Goal: Information Seeking & Learning: Find specific fact

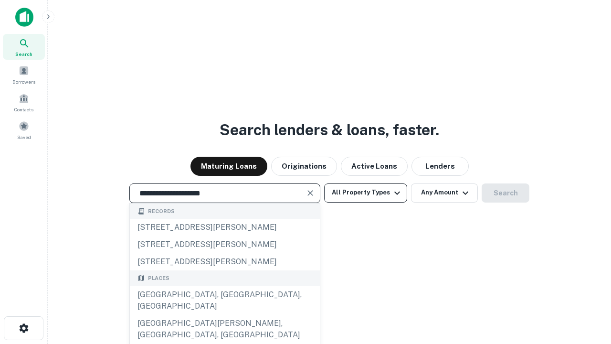
click at [225, 315] on div "[GEOGRAPHIC_DATA], [GEOGRAPHIC_DATA], [GEOGRAPHIC_DATA]" at bounding box center [225, 300] width 190 height 29
click at [366, 193] on button "All Property Types" at bounding box center [365, 192] width 83 height 19
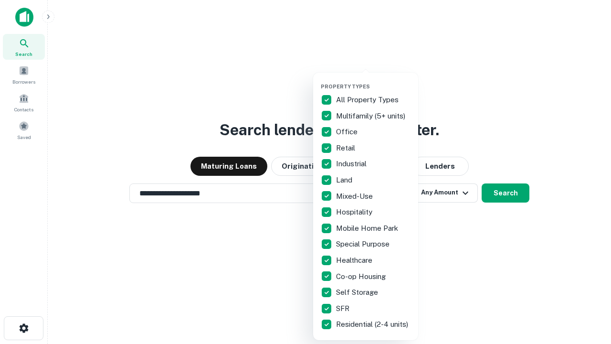
type input "**********"
click at [374, 80] on button "button" at bounding box center [373, 80] width 105 height 0
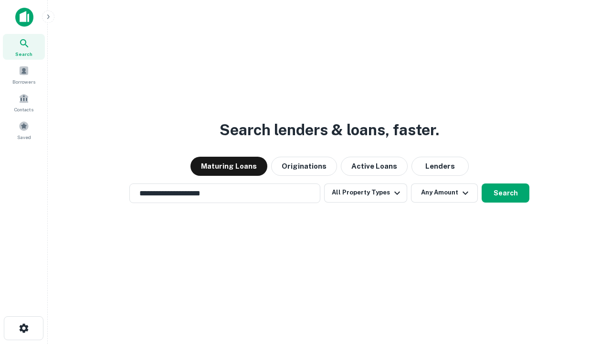
scroll to position [6, 115]
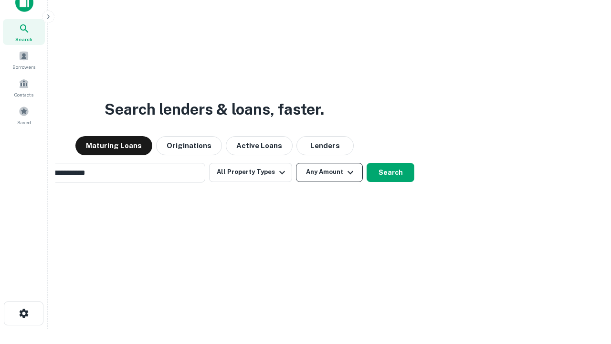
click at [296, 163] on button "Any Amount" at bounding box center [329, 172] width 67 height 19
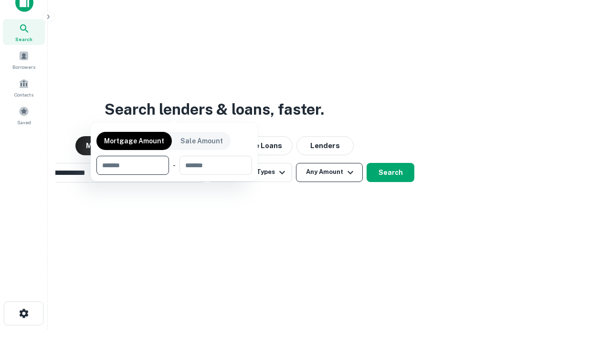
scroll to position [15, 0]
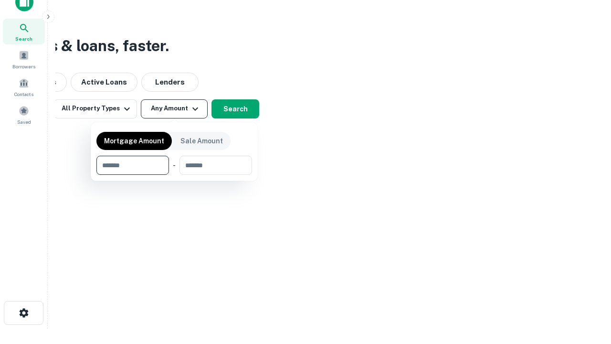
type input "*******"
click at [174, 175] on button "button" at bounding box center [175, 175] width 156 height 0
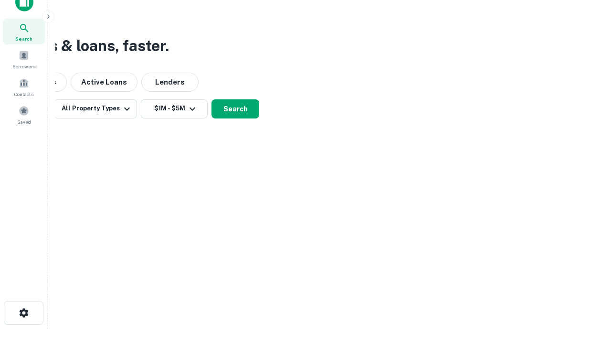
scroll to position [15, 0]
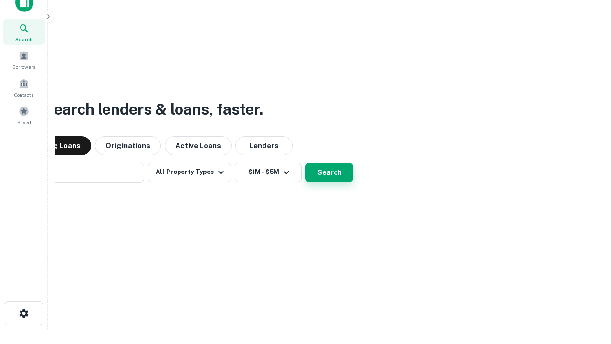
click at [306, 163] on button "Search" at bounding box center [330, 172] width 48 height 19
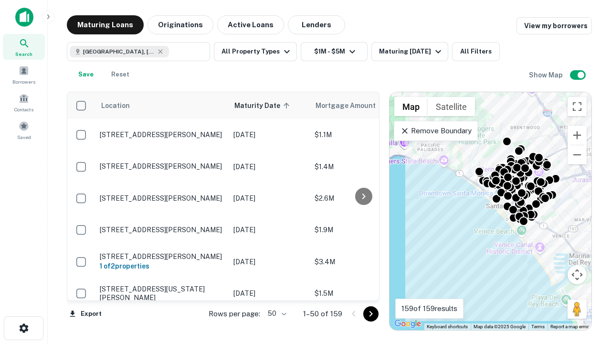
click at [276, 313] on body "Search Borrowers Contacts Saved Maturing Loans Originations Active Loans Lender…" at bounding box center [305, 172] width 611 height 344
click at [276, 290] on li "25" at bounding box center [276, 289] width 28 height 17
click at [371, 313] on icon "Go to next page" at bounding box center [370, 313] width 11 height 11
